Goal: Check status: Check status

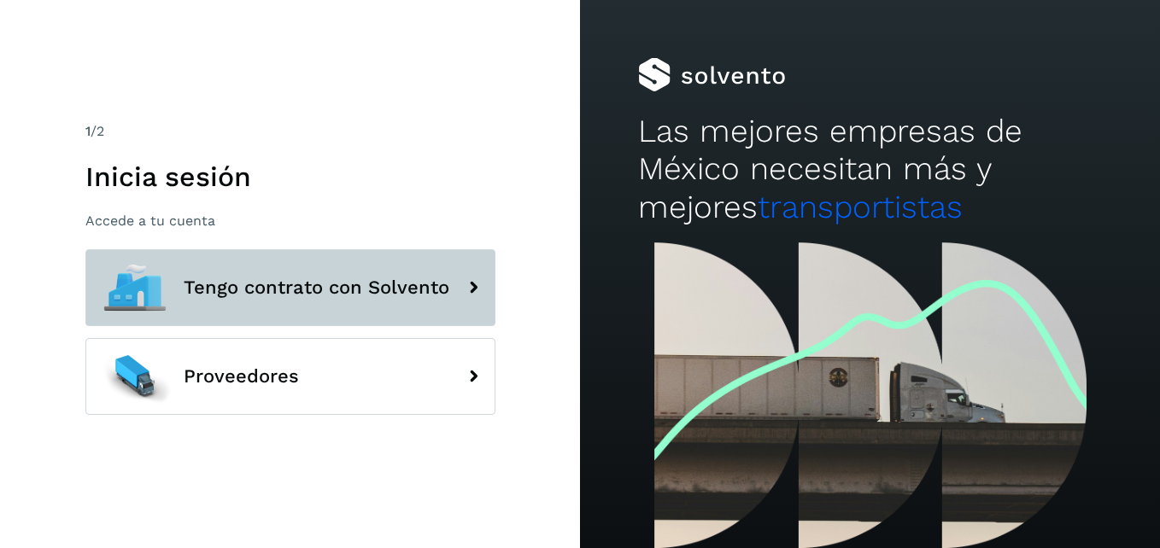
click at [327, 286] on span "Tengo contrato con Solvento" at bounding box center [317, 288] width 266 height 21
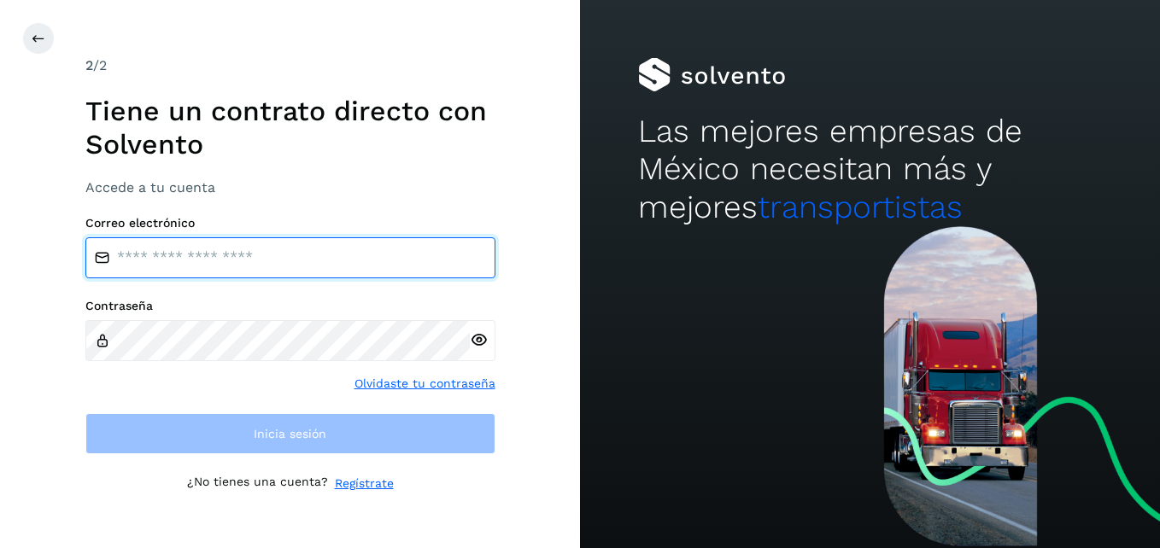
type input "**********"
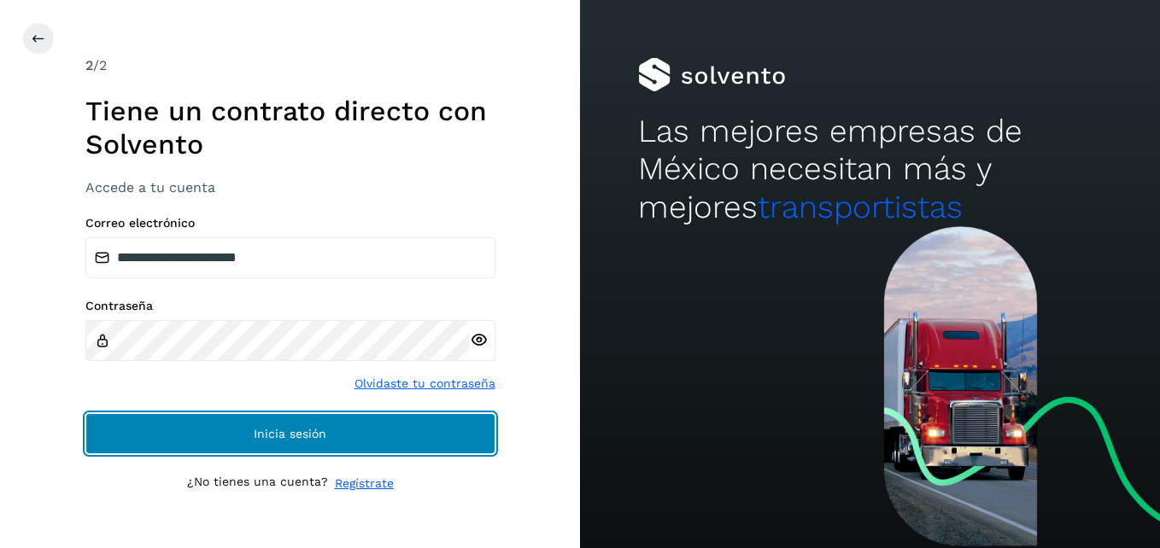
click at [316, 431] on span "Inicia sesión" at bounding box center [290, 434] width 73 height 12
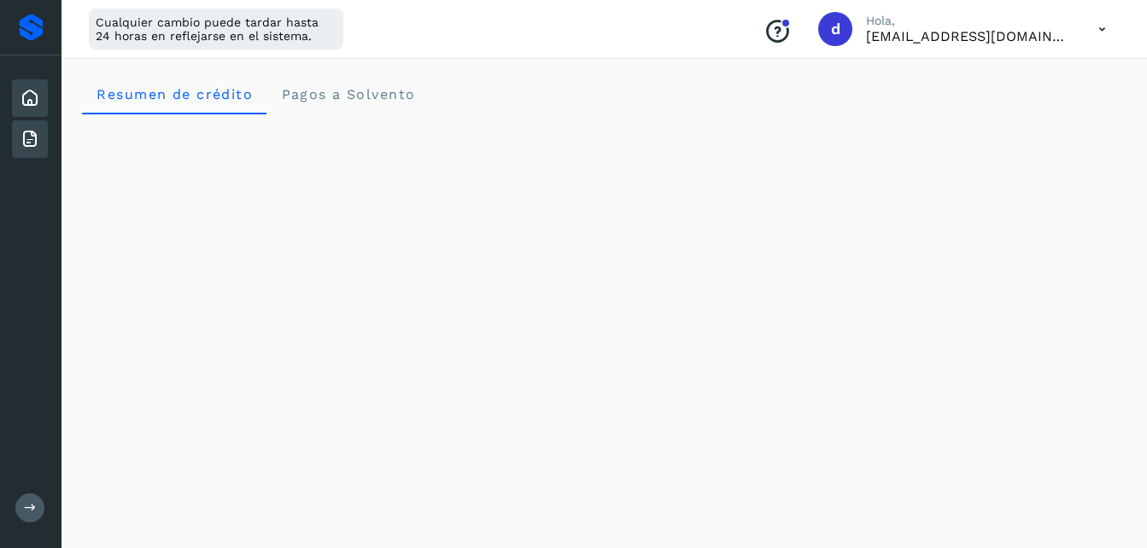
click at [32, 126] on div "Facturas" at bounding box center [30, 139] width 36 height 38
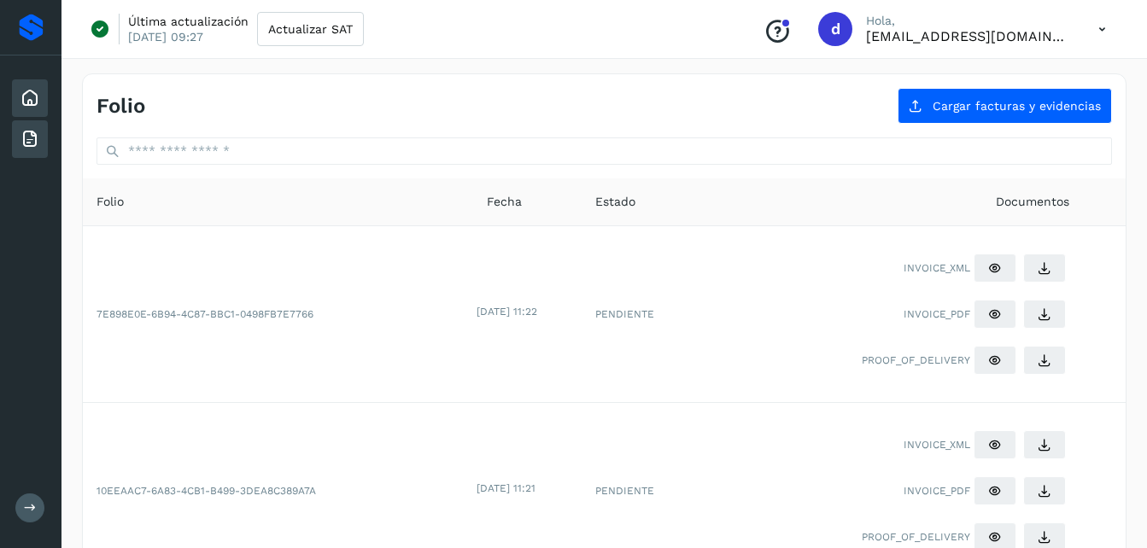
click at [22, 100] on icon at bounding box center [30, 98] width 21 height 21
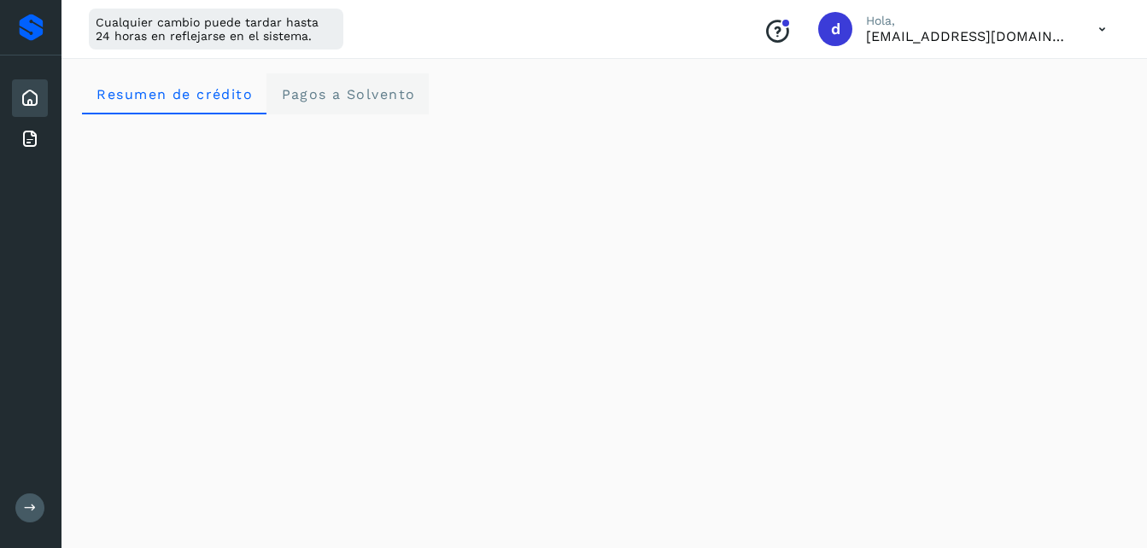
click at [314, 96] on span "Pagos a Solvento" at bounding box center [347, 94] width 135 height 16
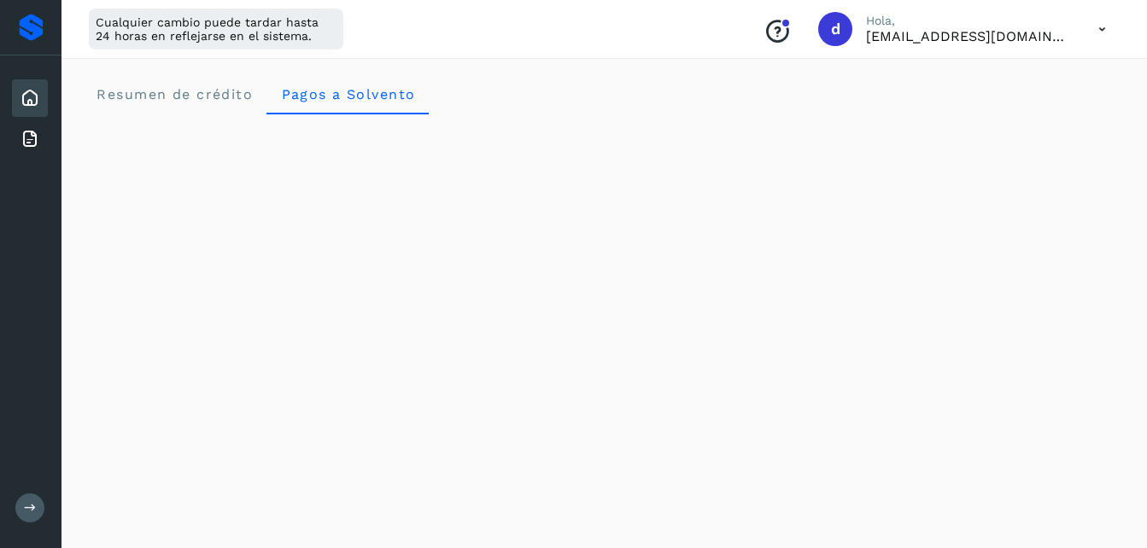
click at [208, 96] on span "Resumen de crédito" at bounding box center [174, 94] width 157 height 16
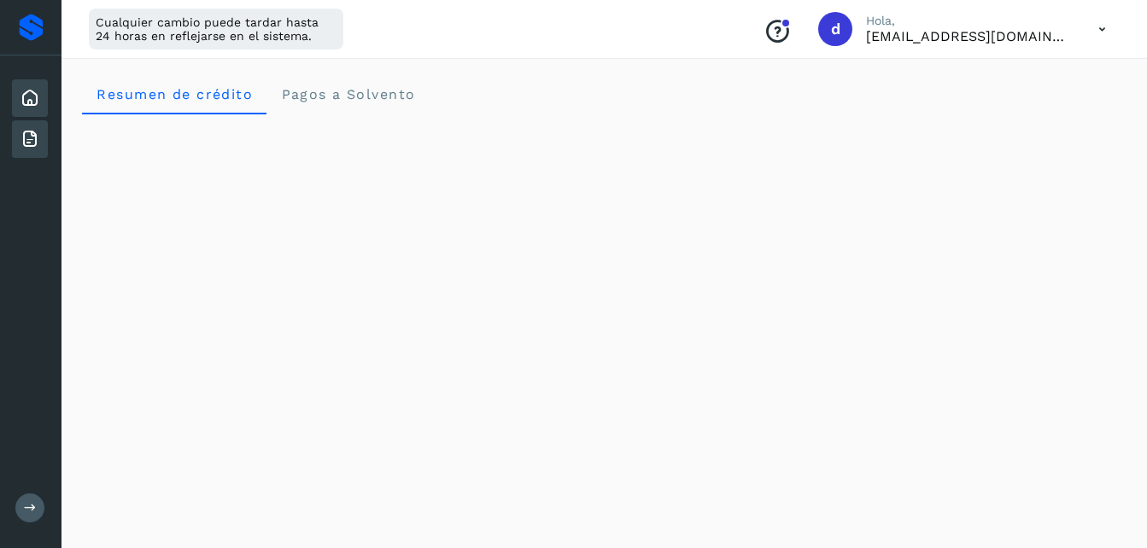
click at [41, 145] on div "Facturas" at bounding box center [30, 139] width 36 height 38
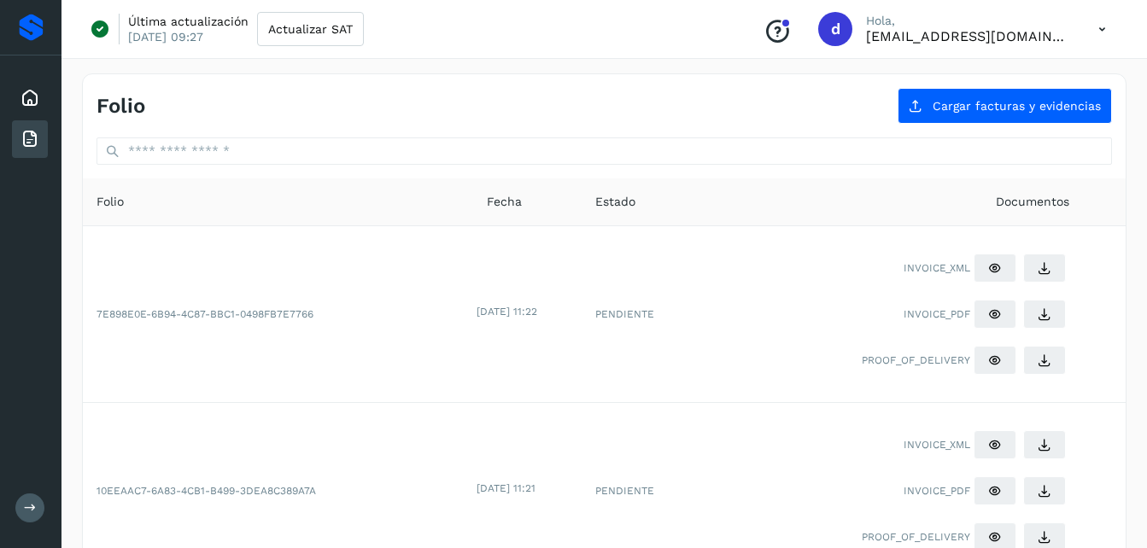
click at [15, 514] on div "Inicio Facturas Salir" at bounding box center [31, 274] width 62 height 548
click at [32, 511] on icon at bounding box center [30, 507] width 13 height 13
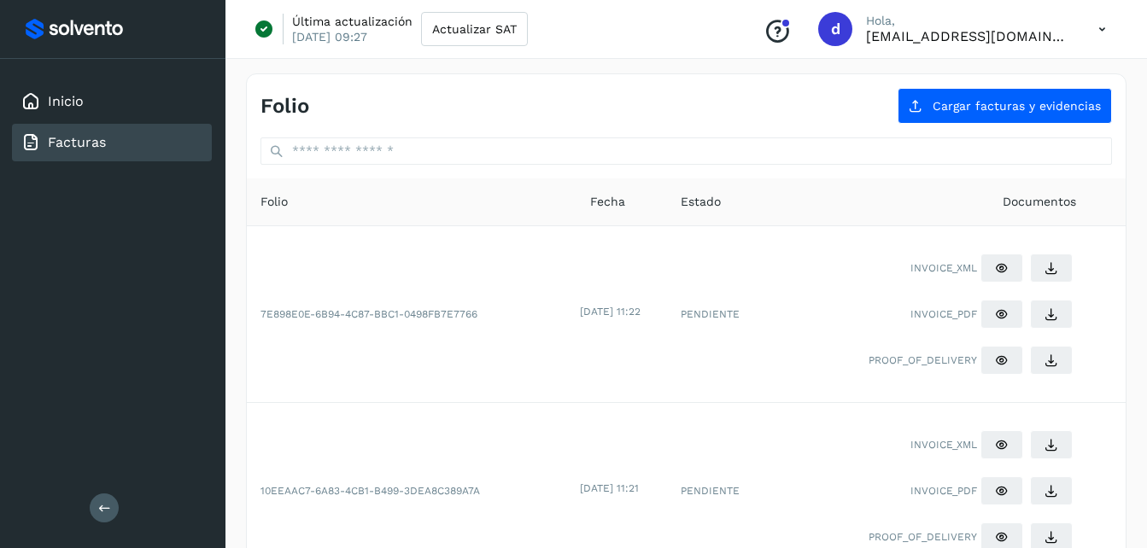
click at [79, 16] on div at bounding box center [113, 29] width 185 height 31
click at [76, 24] on div at bounding box center [113, 29] width 185 height 31
click at [72, 98] on link "Inicio" at bounding box center [66, 101] width 36 height 16
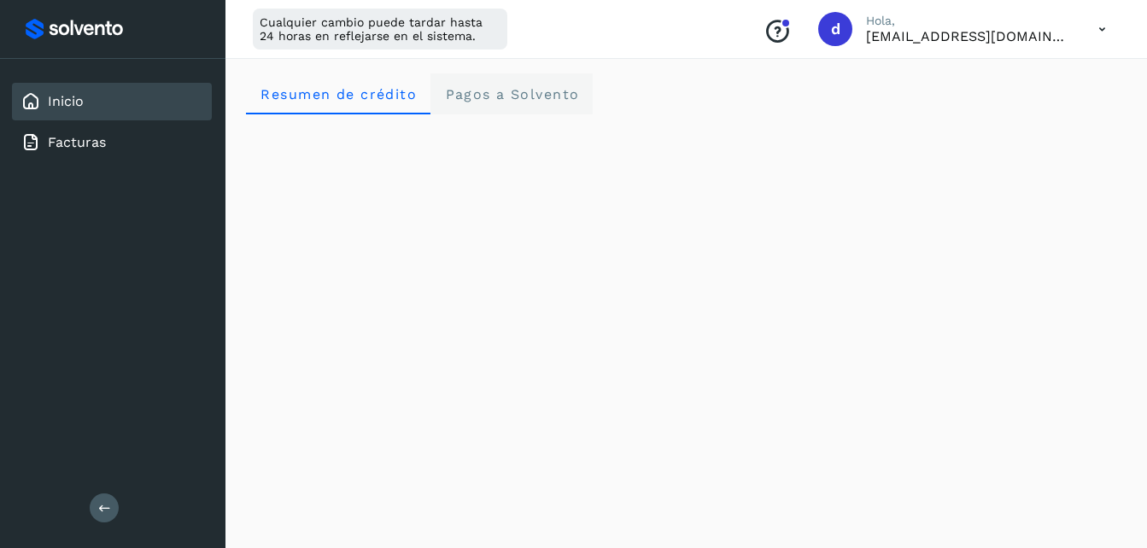
click at [496, 81] on Solvento "Pagos a Solvento" at bounding box center [512, 93] width 162 height 41
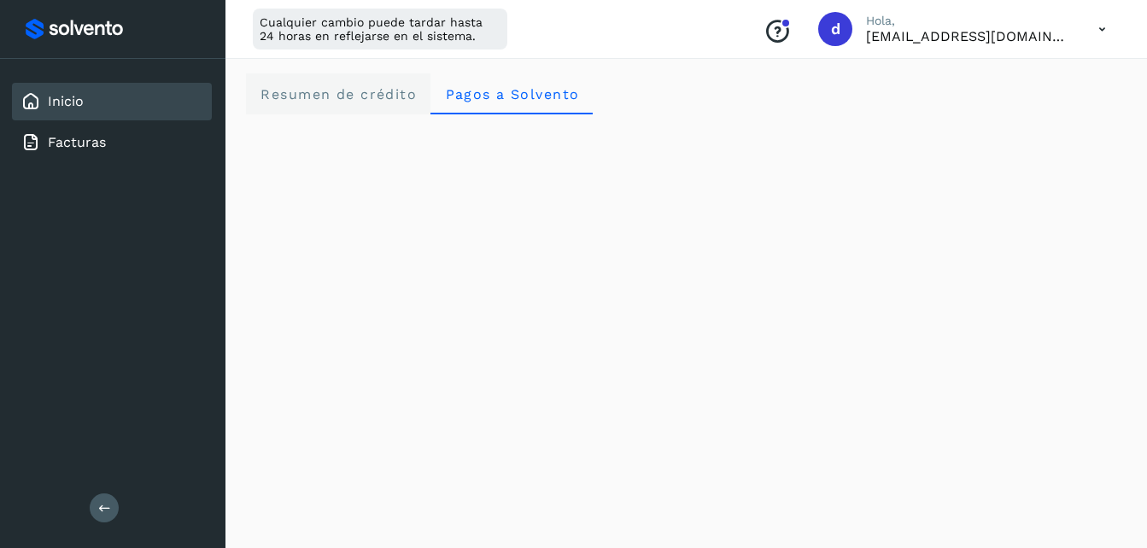
click at [290, 92] on span "Resumen de crédito" at bounding box center [338, 94] width 157 height 16
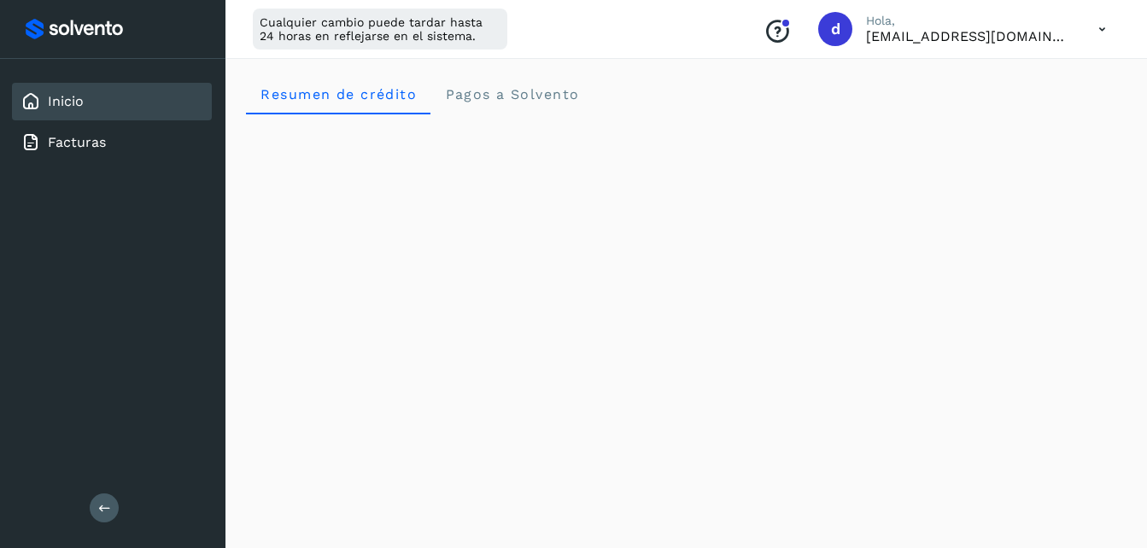
click at [119, 499] on div "Inicio Facturas Salir" at bounding box center [113, 274] width 226 height 548
click at [107, 511] on icon at bounding box center [104, 507] width 13 height 13
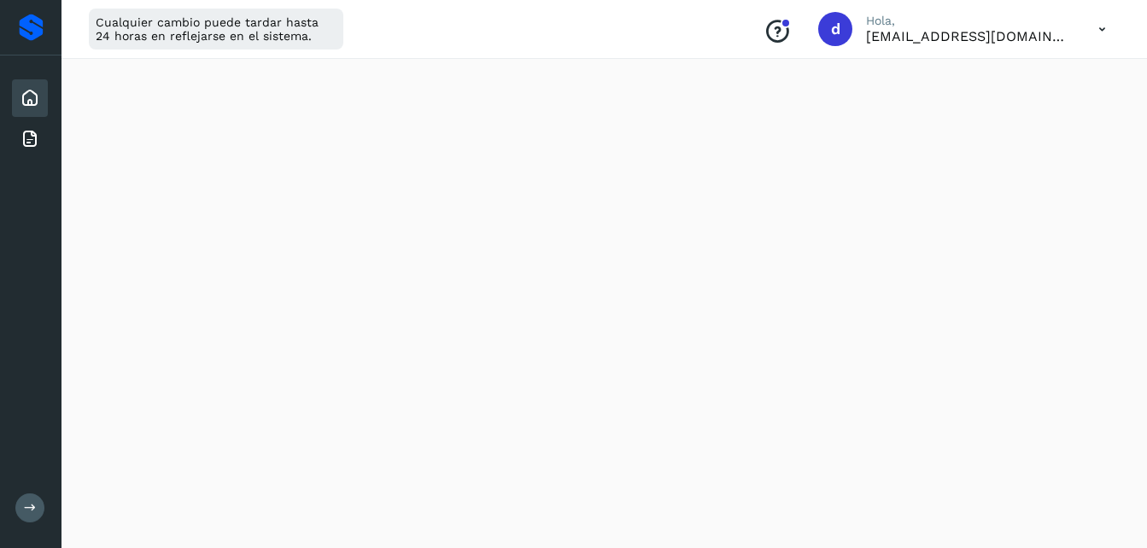
scroll to position [85, 0]
drag, startPoint x: 1107, startPoint y: 17, endPoint x: 1100, endPoint y: 26, distance: 11.6
click at [1105, 21] on icon at bounding box center [1102, 29] width 35 height 35
click at [941, 109] on icon at bounding box center [937, 110] width 17 height 17
